Goal: Find specific page/section

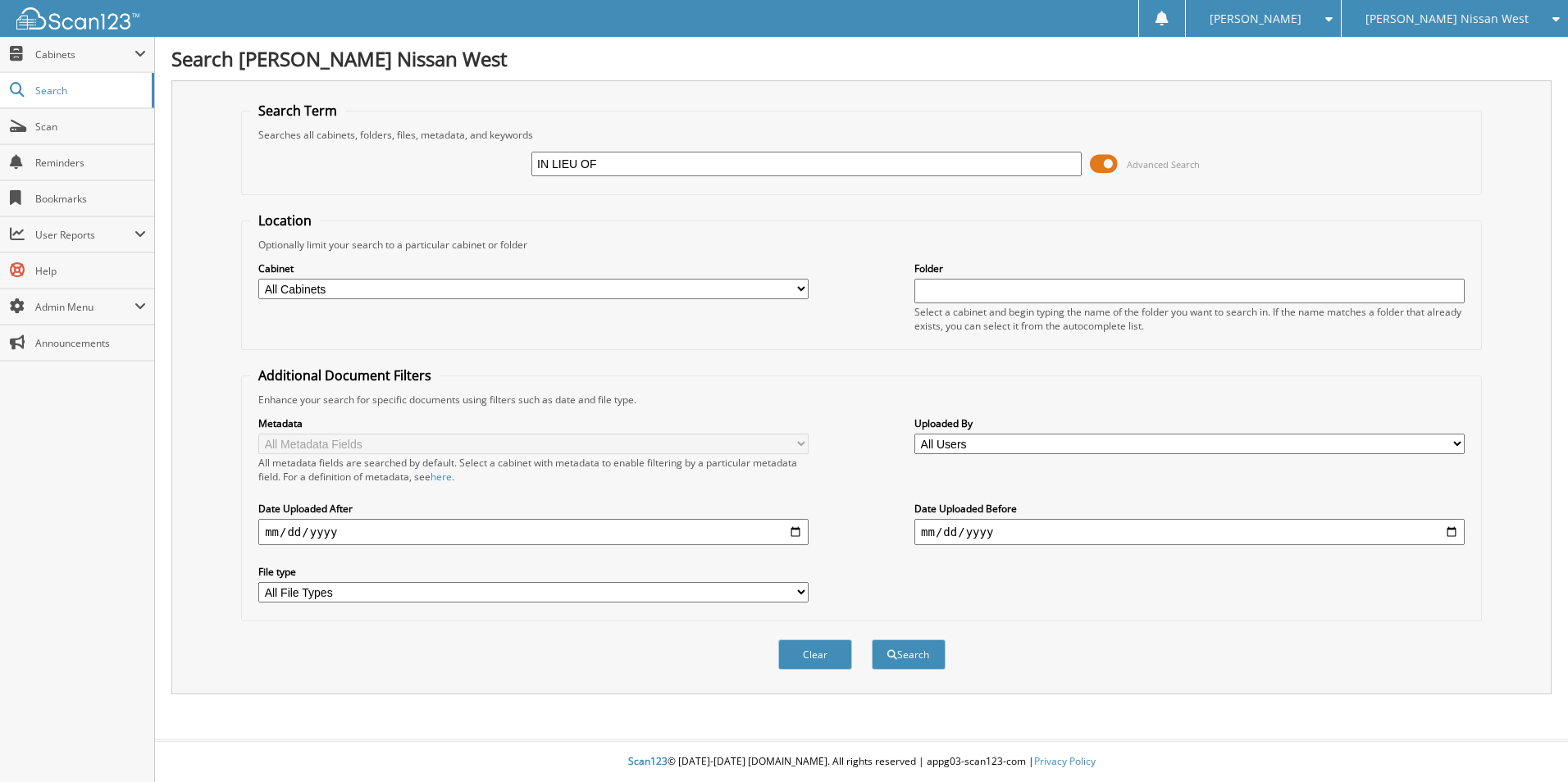
type input "IN LIEU OF"
click at [872, 639] on button "Search" at bounding box center [908, 655] width 74 height 31
click at [42, 51] on span "Cabinets" at bounding box center [85, 55] width 100 height 14
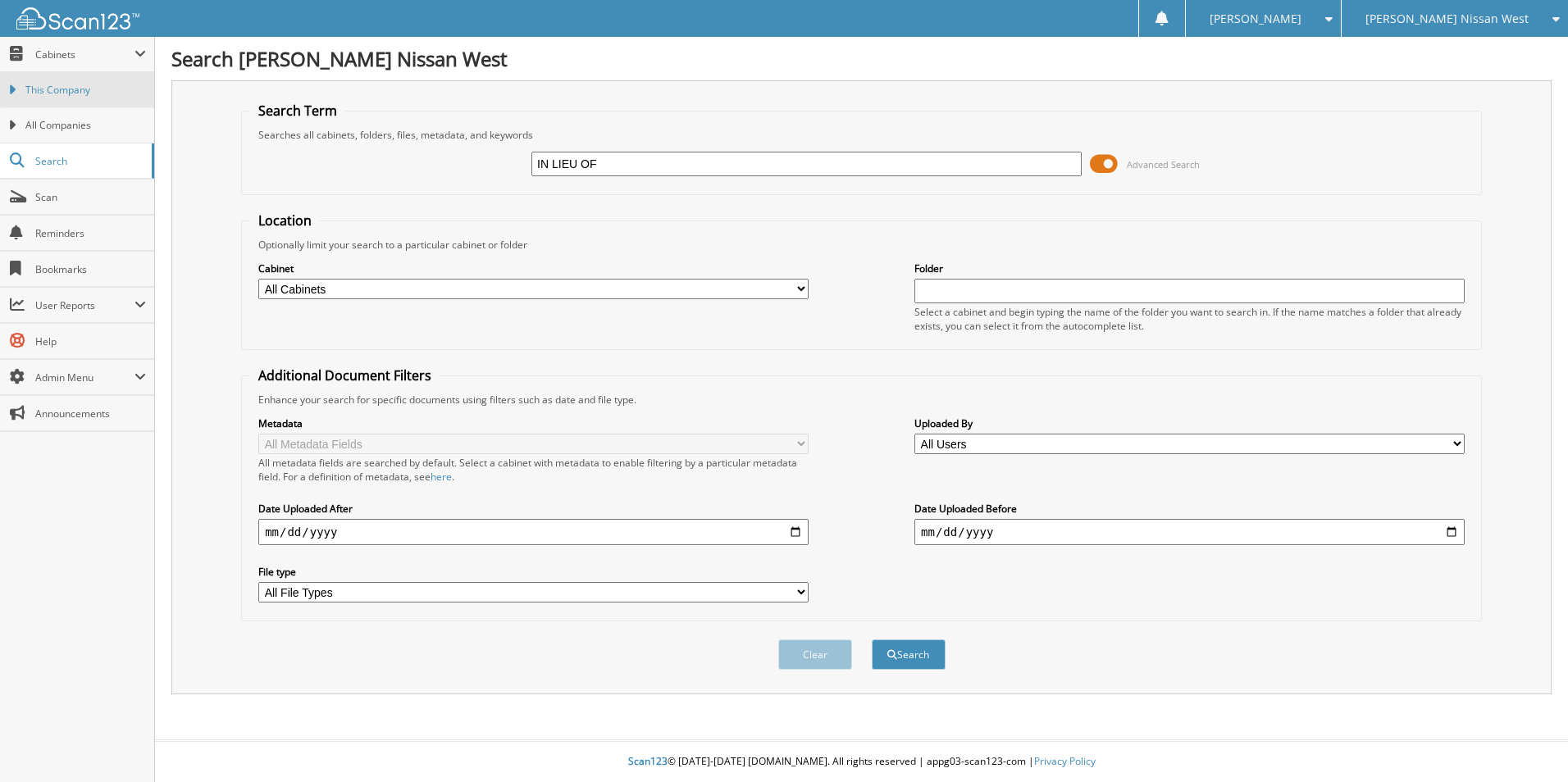
click at [77, 101] on link "This Company" at bounding box center [77, 89] width 154 height 35
